Goal: Information Seeking & Learning: Learn about a topic

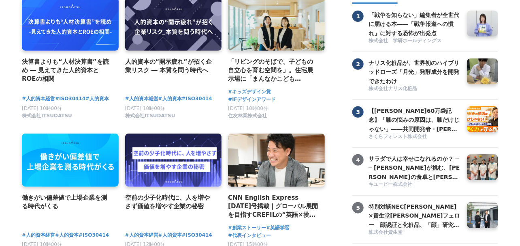
scroll to position [108, 0]
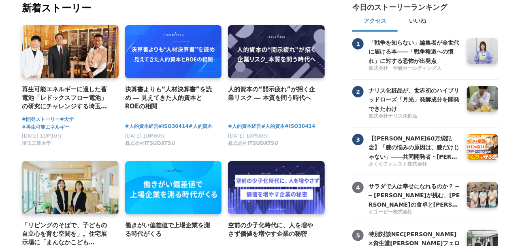
scroll to position [54, 0]
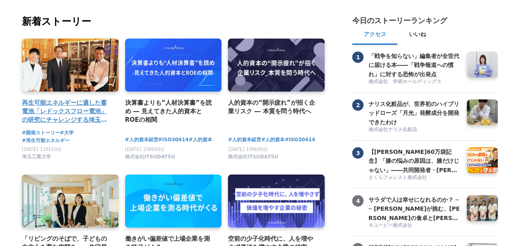
click at [80, 100] on h4 "再生可能エネルギーに適した蓄電池「レドックスフロー電池」の研究にチャレンジする埼玉工業大学" at bounding box center [67, 111] width 90 height 26
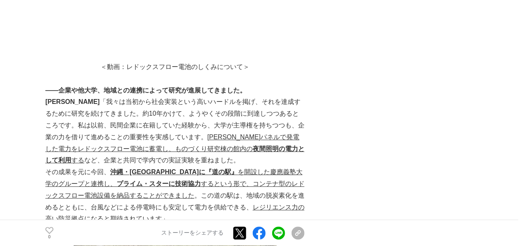
scroll to position [2918, 0]
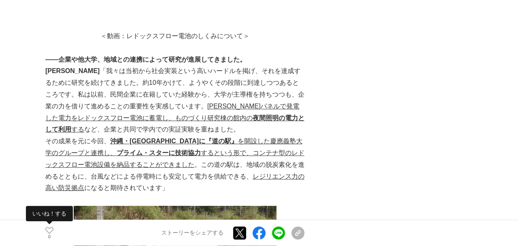
click at [50, 229] on icon at bounding box center [49, 230] width 8 height 7
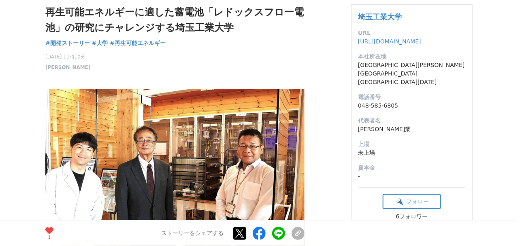
scroll to position [0, 0]
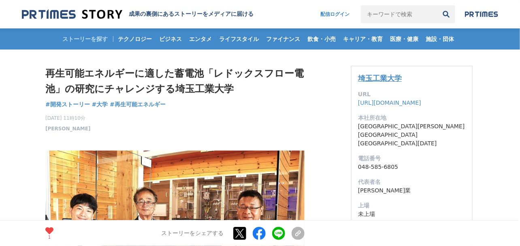
click at [390, 75] on link "埼玉工業大学" at bounding box center [380, 78] width 44 height 9
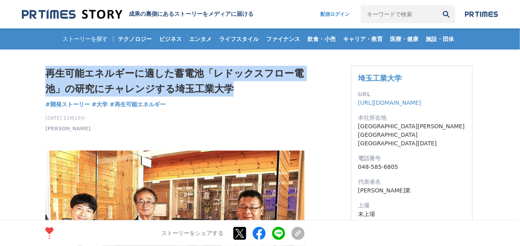
drag, startPoint x: 237, startPoint y: 86, endPoint x: 42, endPoint y: 71, distance: 195.9
copy h1 "再生可能エネルギーに適した蓄電池「レドックスフロー電池」の研究にチャレンジする埼玉工業大学"
click at [58, 11] on img at bounding box center [72, 14] width 100 height 11
